Goal: Navigation & Orientation: Find specific page/section

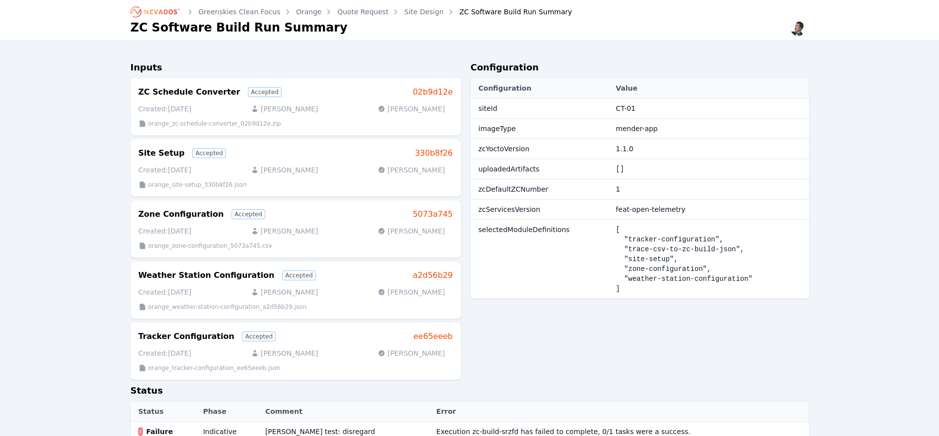
scroll to position [308, 0]
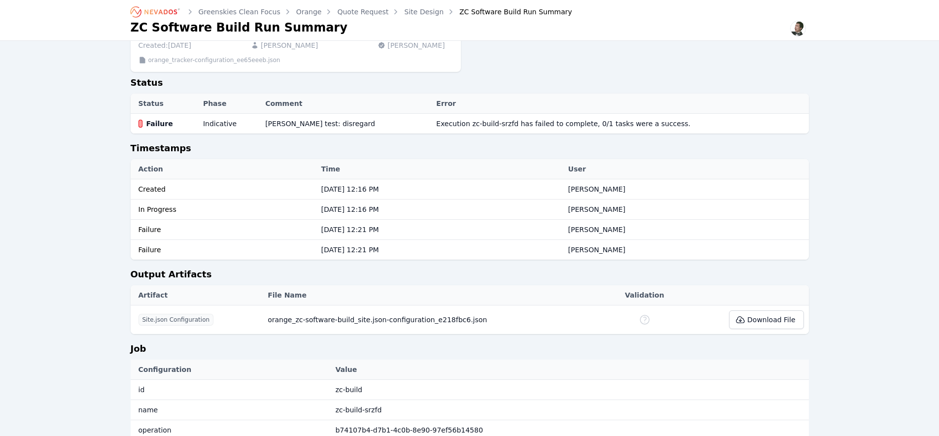
click at [152, 8] on icon "Breadcrumb" at bounding box center [156, 12] width 54 height 16
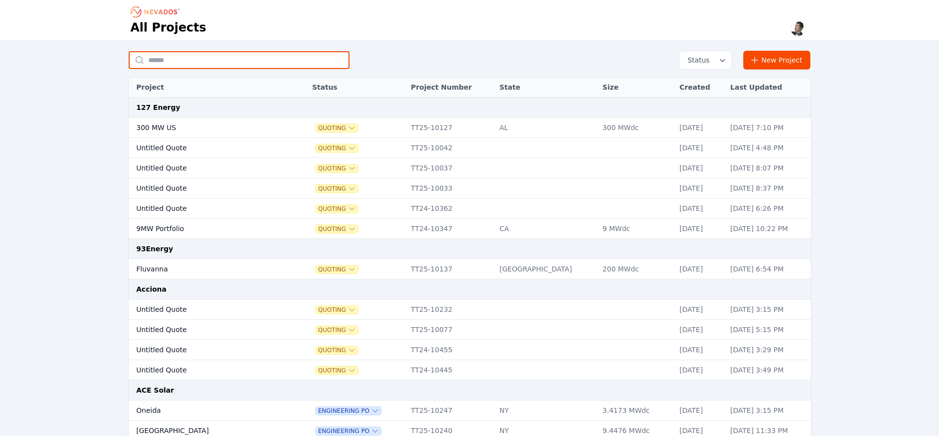
click at [184, 62] on input "text" at bounding box center [239, 60] width 221 height 18
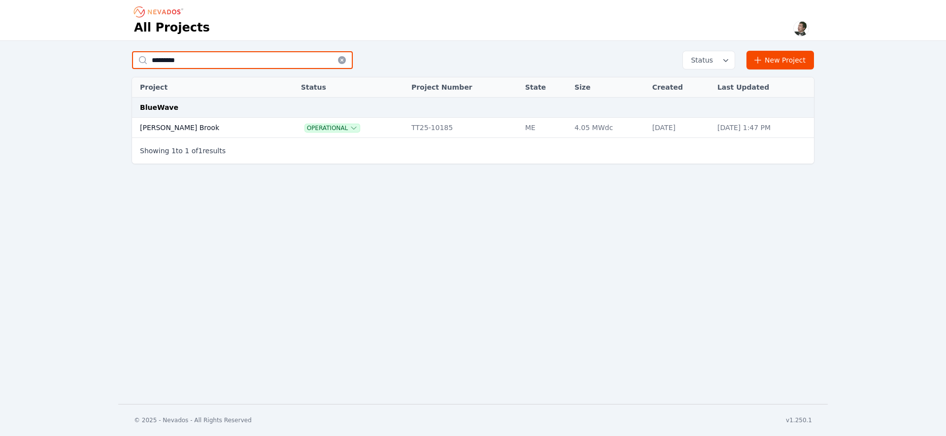
type input "*********"
click at [150, 131] on td "[PERSON_NAME] Brook" at bounding box center [206, 128] width 148 height 20
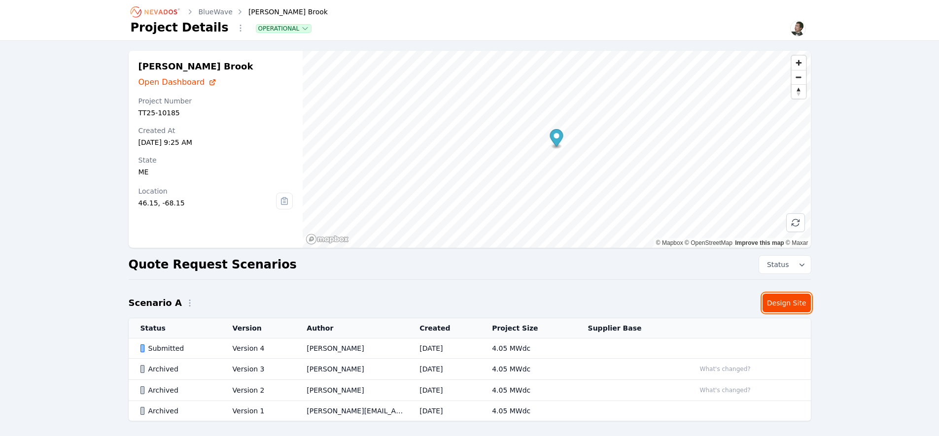
click at [796, 301] on link "Design Site" at bounding box center [786, 303] width 48 height 19
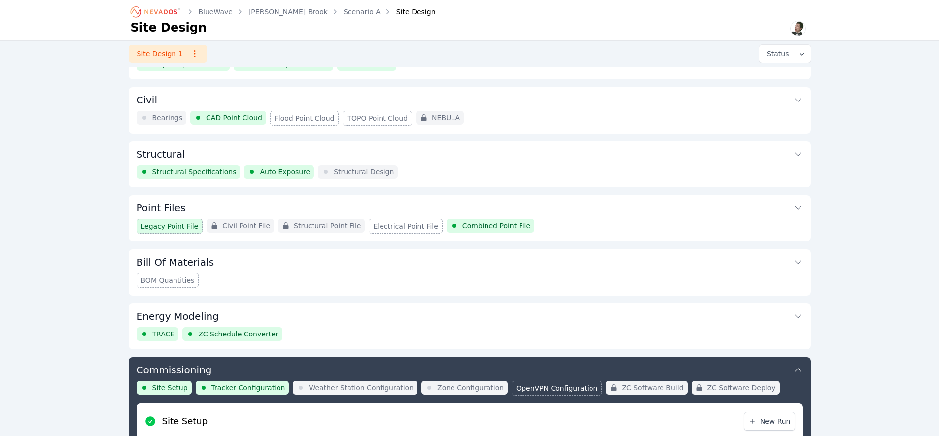
scroll to position [190, 0]
